Goal: Find specific page/section: Find specific page/section

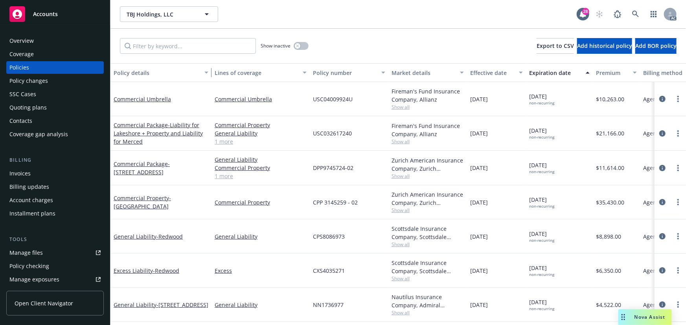
drag, startPoint x: 169, startPoint y: 71, endPoint x: 211, endPoint y: 72, distance: 42.1
click at [210, 72] on div "button" at bounding box center [208, 73] width 4 height 18
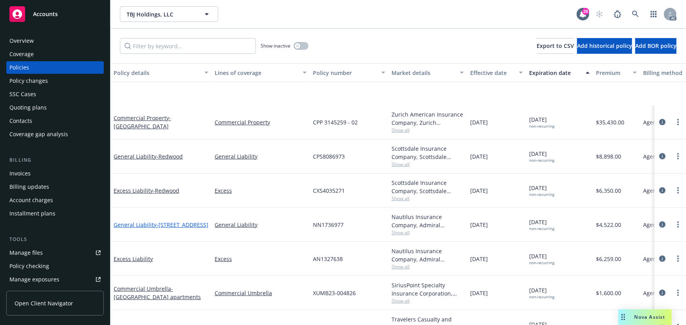
scroll to position [143, 0]
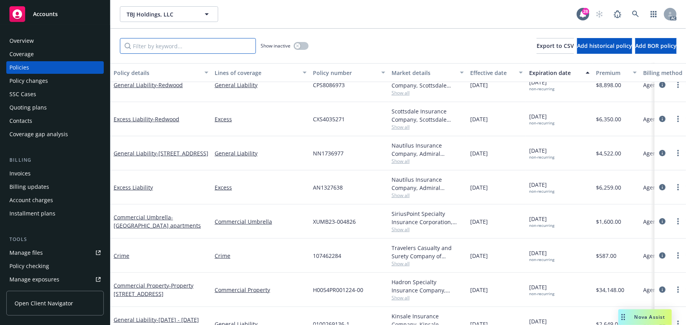
click at [168, 50] on input "Filter by keyword..." at bounding box center [188, 46] width 136 height 16
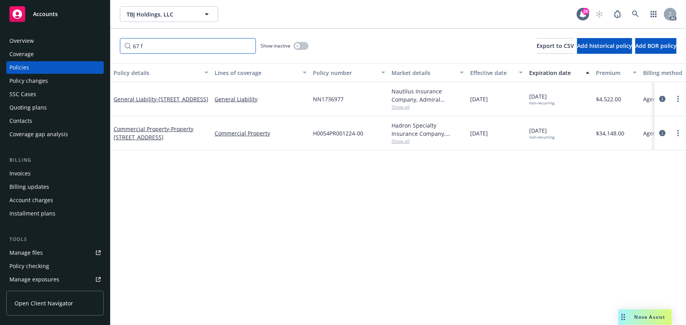
scroll to position [0, 0]
type input "67 f"
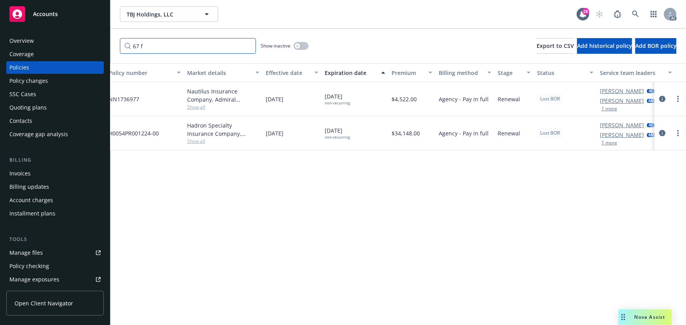
scroll to position [0, 225]
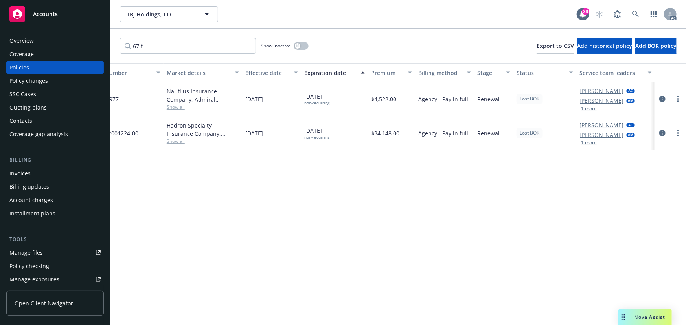
click at [592, 110] on button "1 more" at bounding box center [589, 109] width 16 height 5
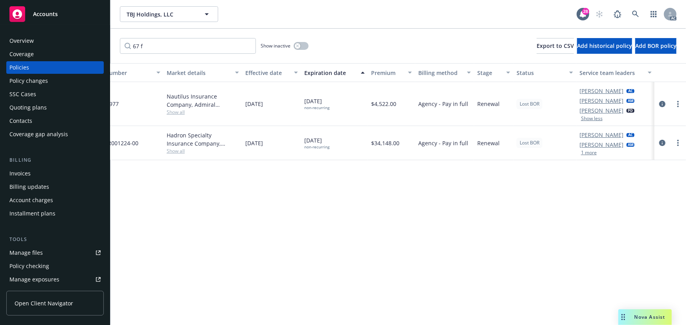
click at [46, 39] on div "Overview" at bounding box center [54, 41] width 91 height 13
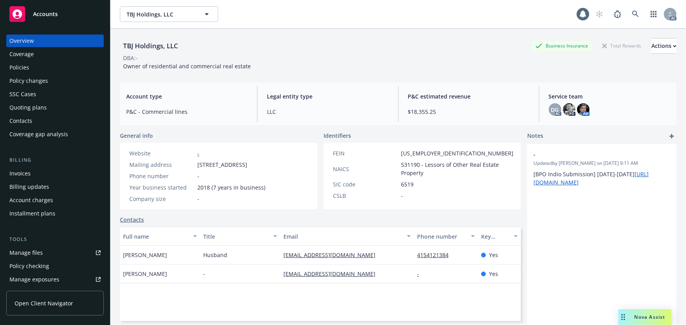
click at [192, 50] on div "TBJ Holdings, LLC Business Insurance Total Rewards Actions" at bounding box center [398, 46] width 557 height 16
drag, startPoint x: 188, startPoint y: 48, endPoint x: 112, endPoint y: 46, distance: 76.3
click at [112, 46] on div "TBJ Holdings, LLC Business Insurance Total Rewards Actions DBA: - Owner of resi…" at bounding box center [397, 191] width 575 height 325
copy div "TBJ Holdings, LLC"
click at [28, 66] on div "Policies" at bounding box center [19, 67] width 20 height 13
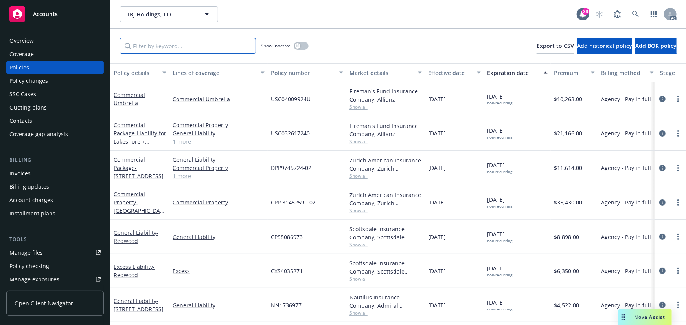
click at [211, 49] on input "Filter by keyword..." at bounding box center [188, 46] width 136 height 16
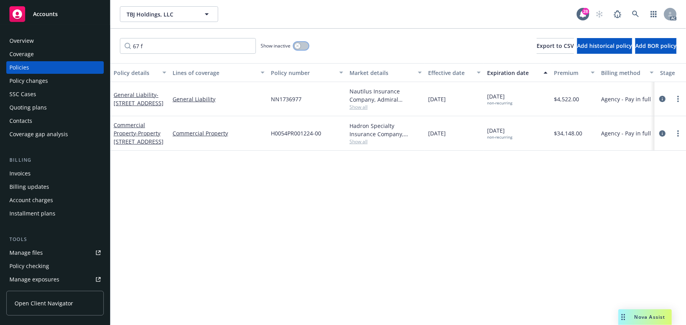
click at [300, 45] on div "button" at bounding box center [298, 46] width 6 height 6
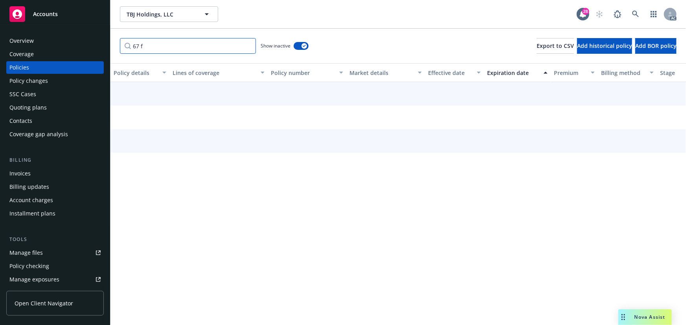
click at [169, 48] on input "67 f" at bounding box center [188, 46] width 136 height 16
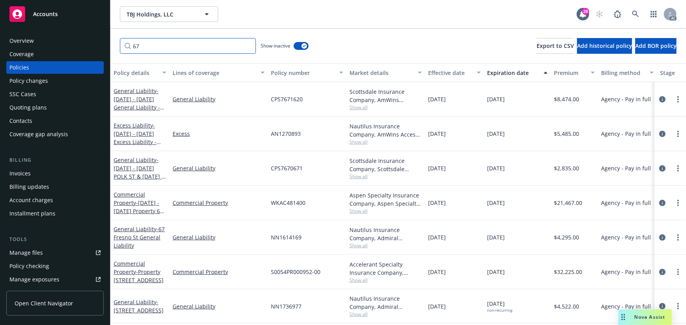
type input "67 f"
click at [507, 75] on div "Expiration date" at bounding box center [513, 73] width 52 height 8
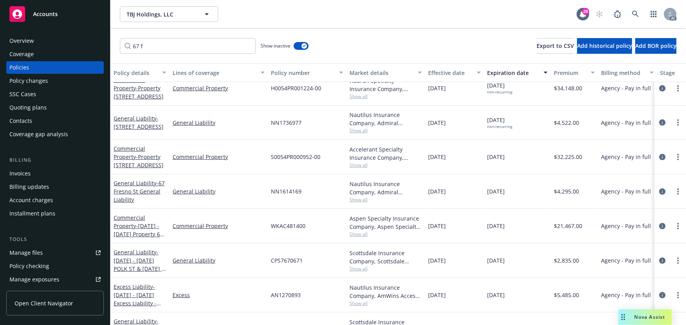
scroll to position [38, 0]
